Goal: Transaction & Acquisition: Purchase product/service

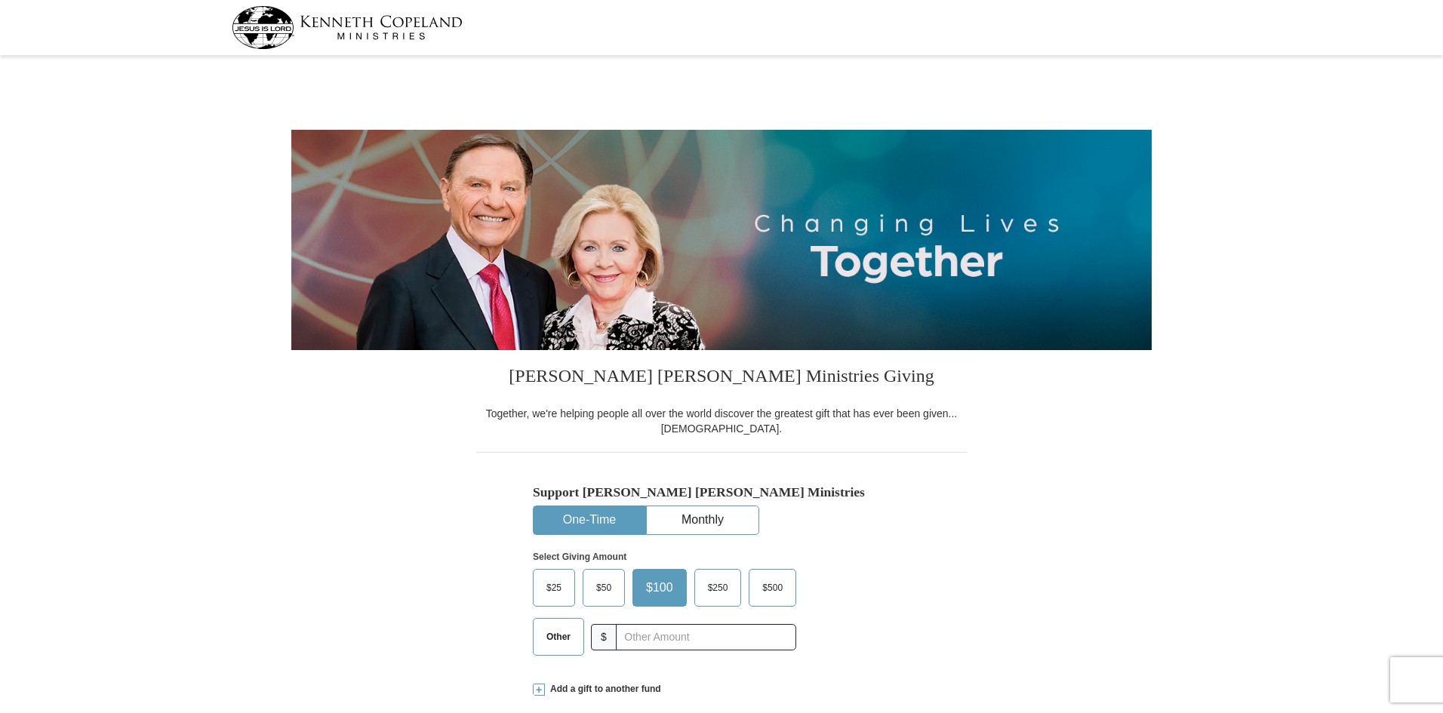
select select "OK"
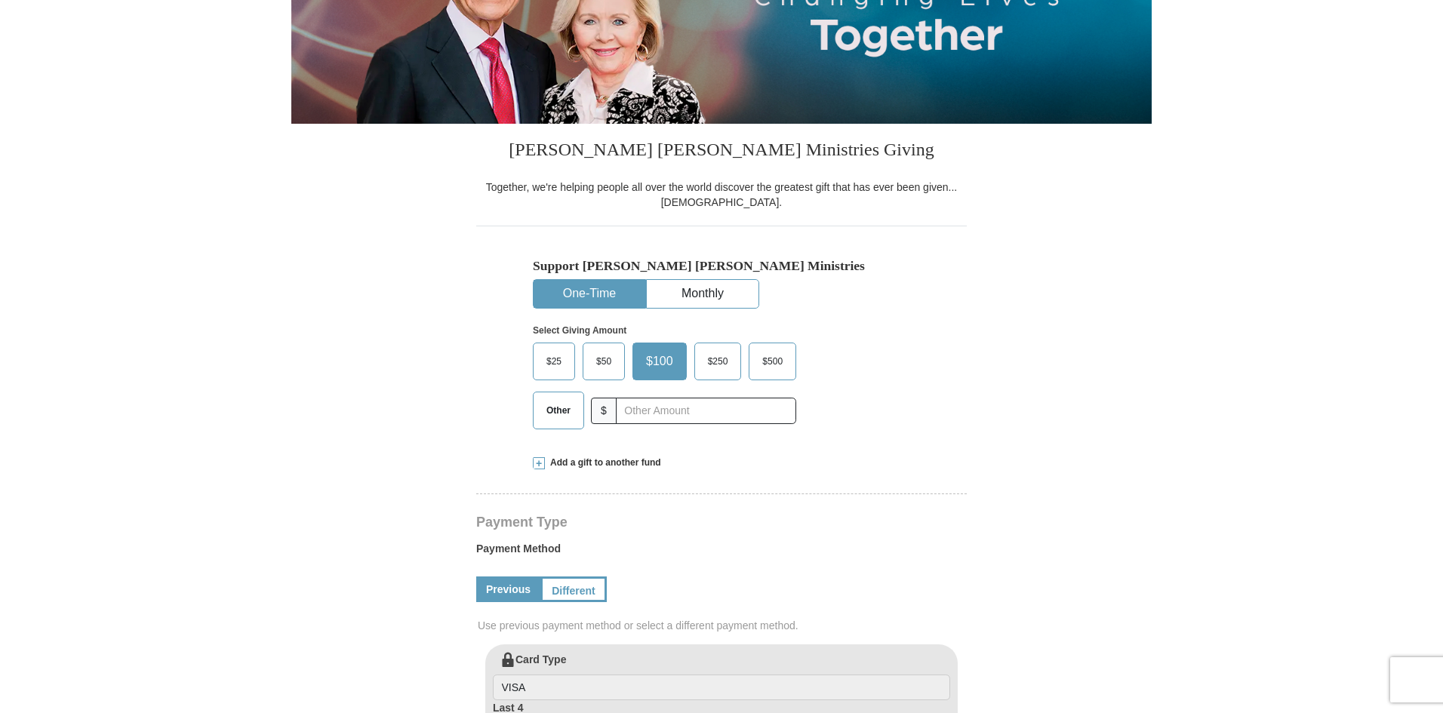
click at [596, 301] on button "One-Time" at bounding box center [590, 294] width 112 height 28
click at [571, 293] on button "One-Time" at bounding box center [590, 294] width 112 height 28
click at [646, 413] on input "text" at bounding box center [706, 411] width 168 height 26
type input "168.00"
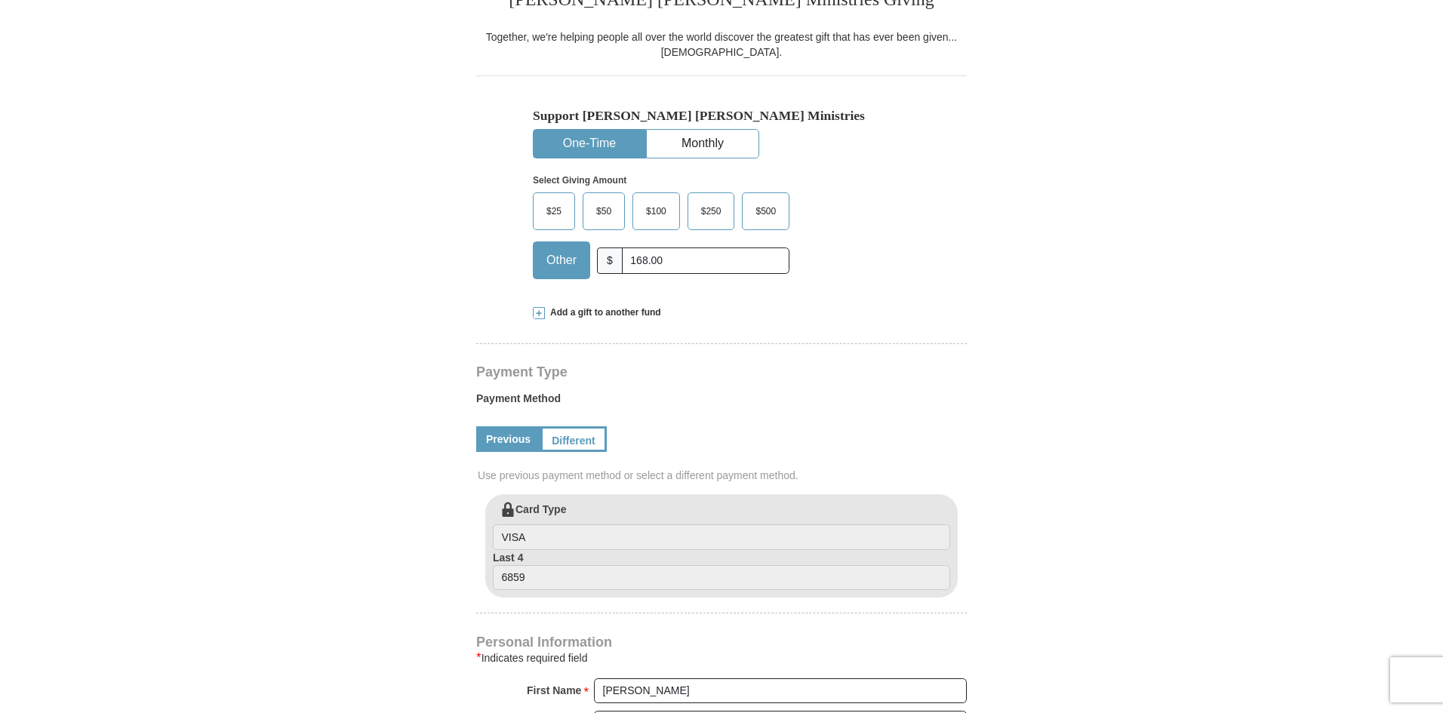
scroll to position [377, 0]
click at [599, 137] on button "One-Time" at bounding box center [590, 143] width 112 height 28
click at [555, 266] on span "Other" at bounding box center [561, 259] width 45 height 23
click at [0, 0] on input "Other" at bounding box center [0, 0] width 0 height 0
click at [596, 148] on button "One-Time" at bounding box center [590, 143] width 112 height 28
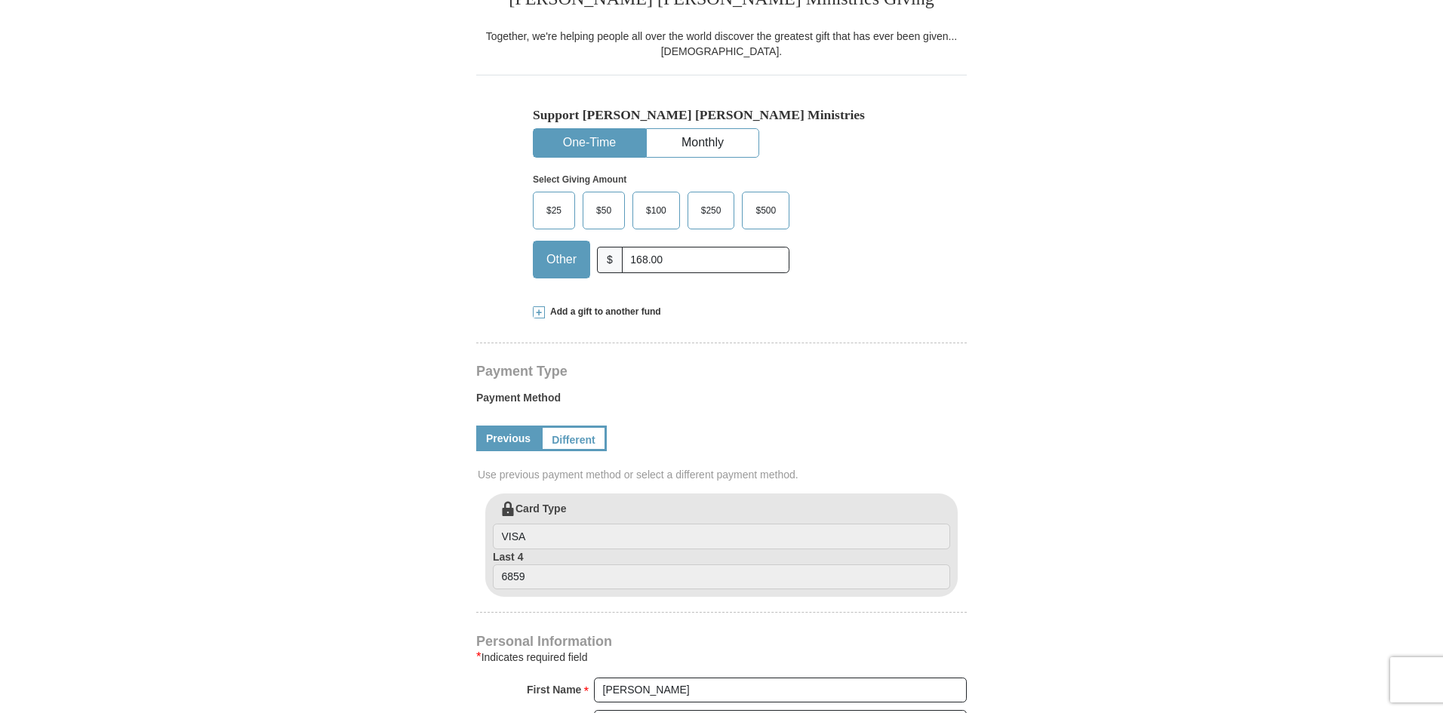
click at [573, 144] on button "One-Time" at bounding box center [590, 143] width 112 height 28
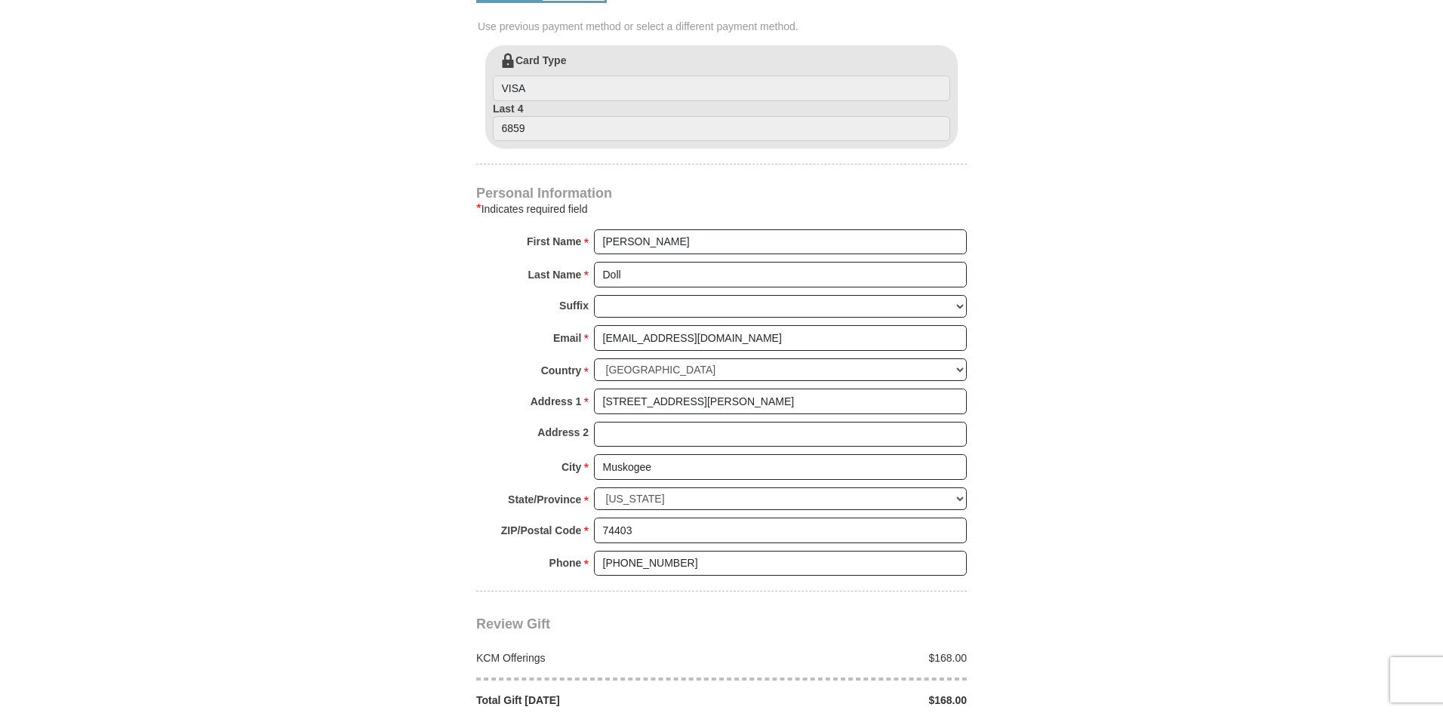
scroll to position [453, 0]
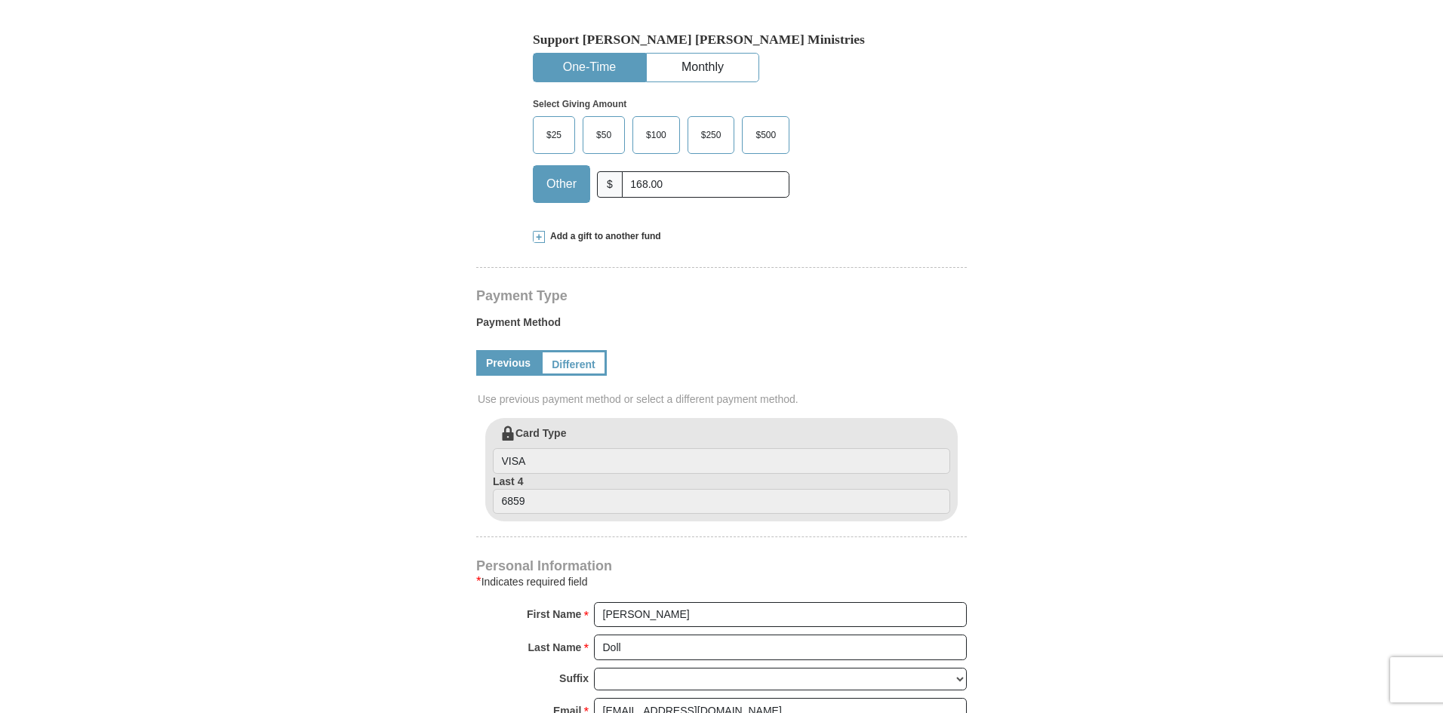
click at [593, 68] on button "One-Time" at bounding box center [590, 68] width 112 height 28
click at [574, 62] on button "One-Time" at bounding box center [590, 68] width 112 height 28
click at [588, 66] on button "One-Time" at bounding box center [590, 68] width 112 height 28
click at [596, 67] on button "One-Time" at bounding box center [590, 68] width 112 height 28
click at [587, 64] on button "One-Time" at bounding box center [590, 68] width 112 height 28
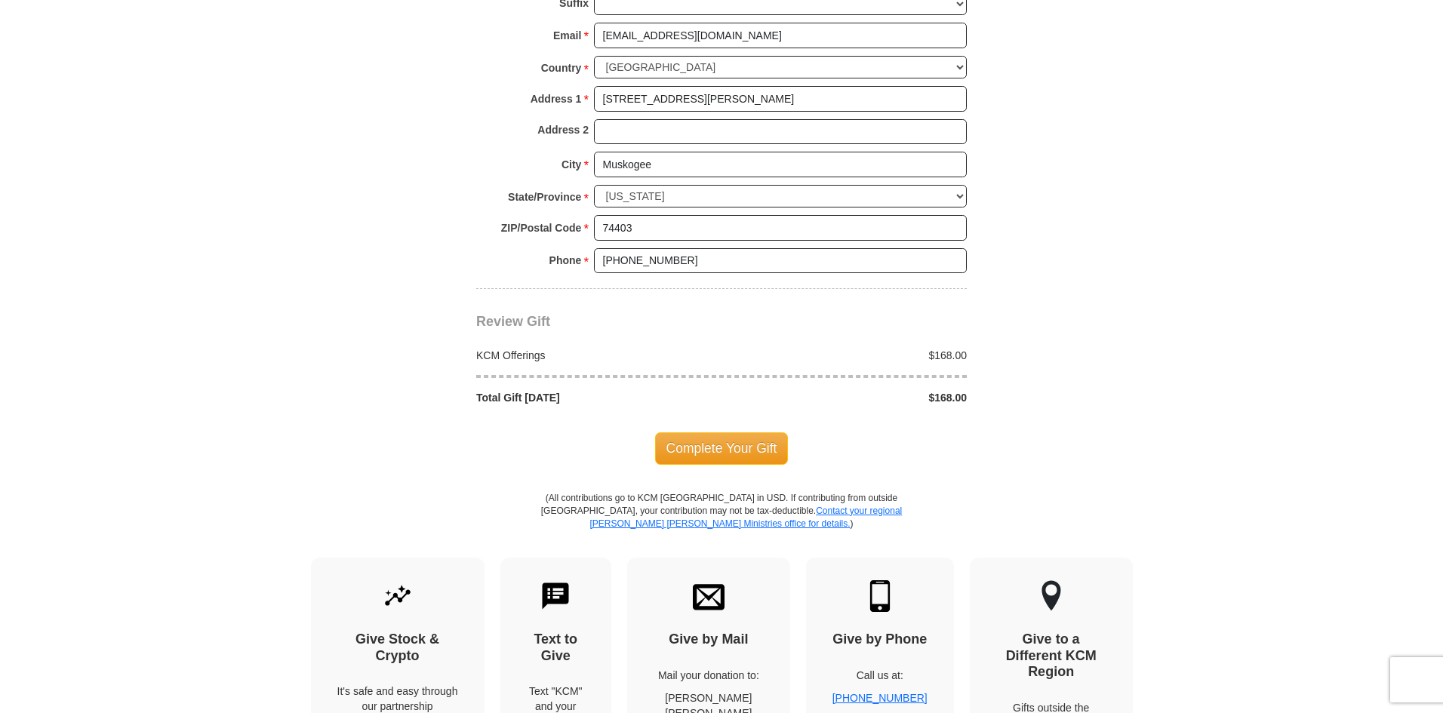
scroll to position [1132, 0]
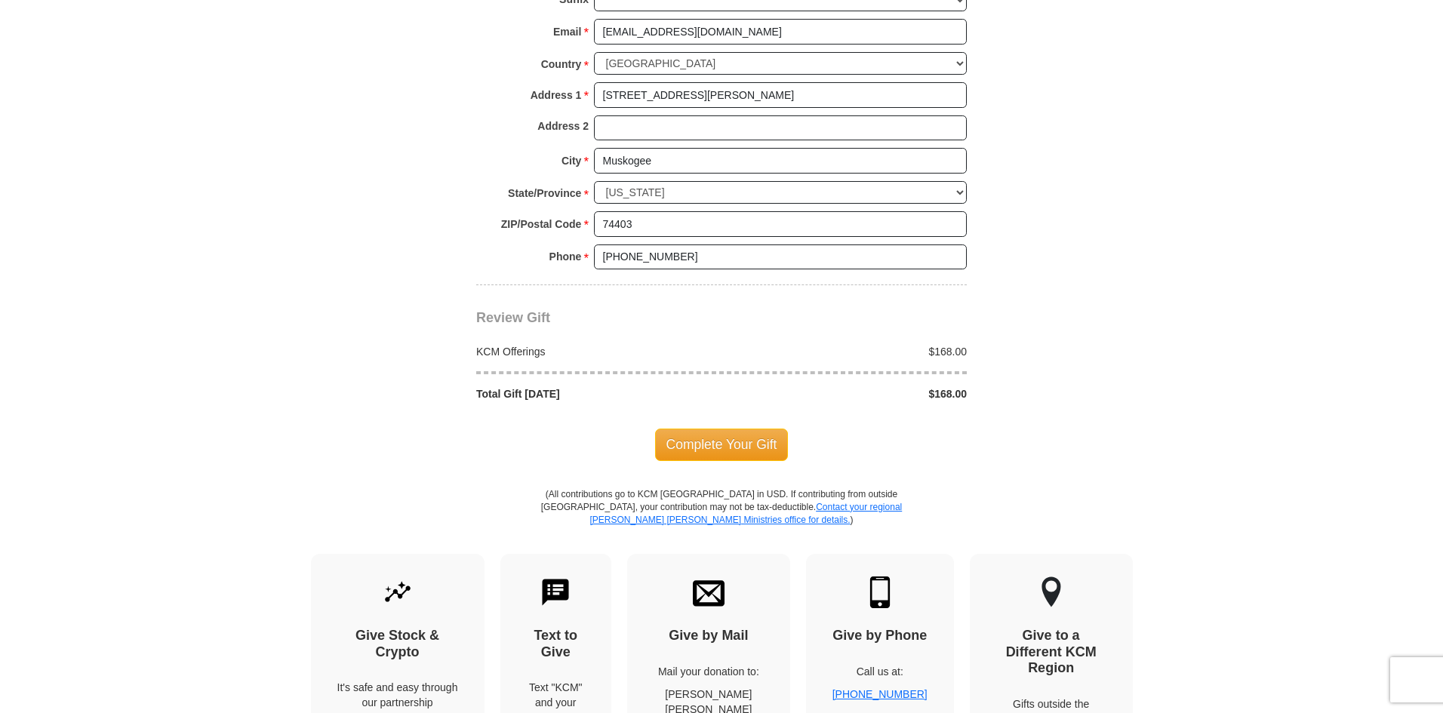
click at [699, 452] on span "Complete Your Gift" at bounding box center [722, 445] width 134 height 32
